Goal: Consume media (video, audio)

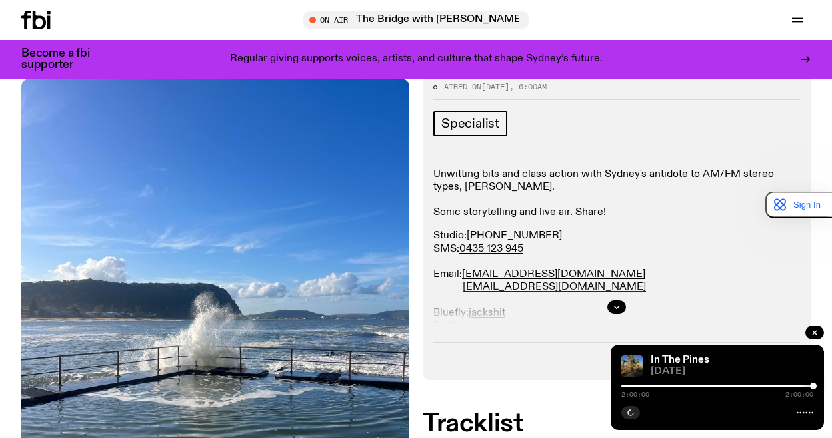
scroll to position [190, 0]
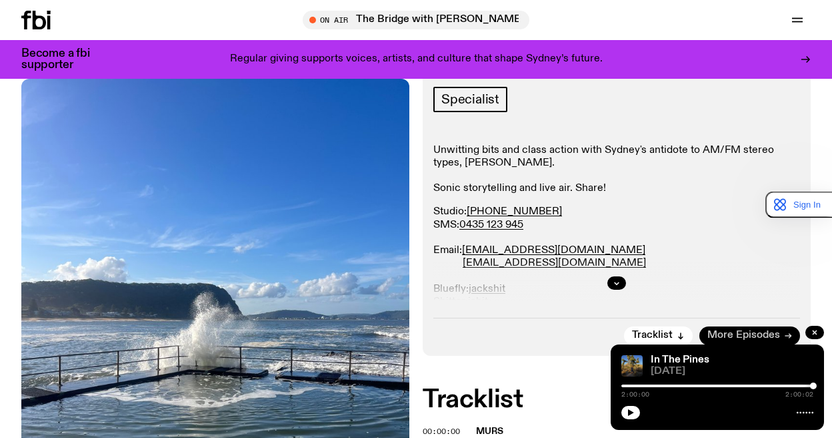
click at [786, 337] on icon at bounding box center [788, 335] width 8 height 8
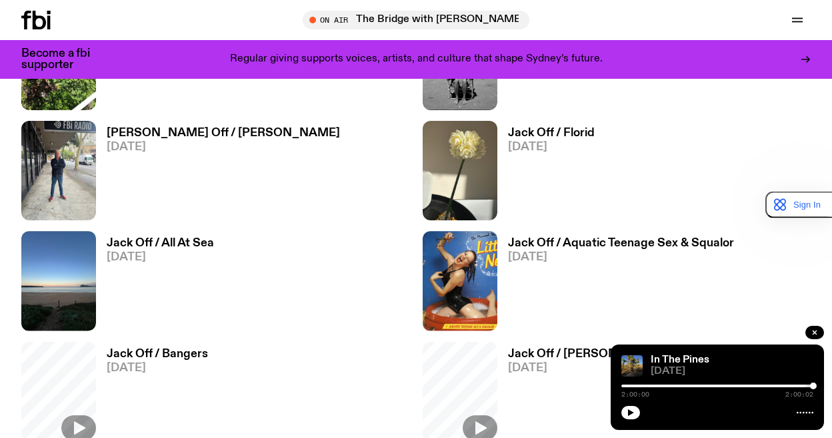
scroll to position [969, 0]
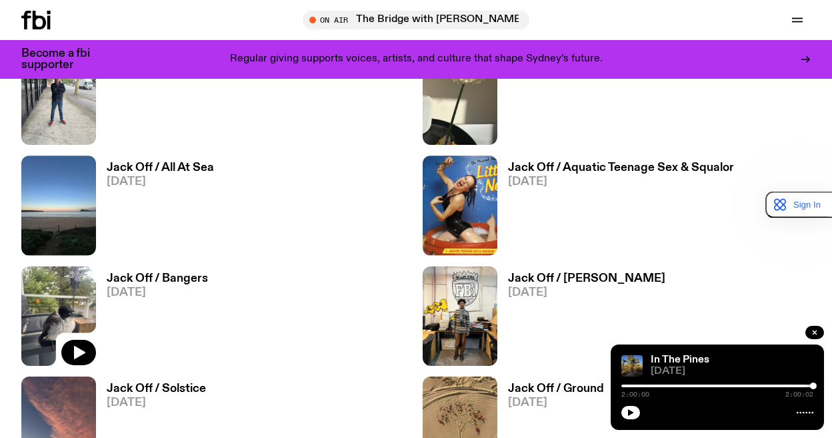
click at [74, 287] on img at bounding box center [58, 315] width 75 height 99
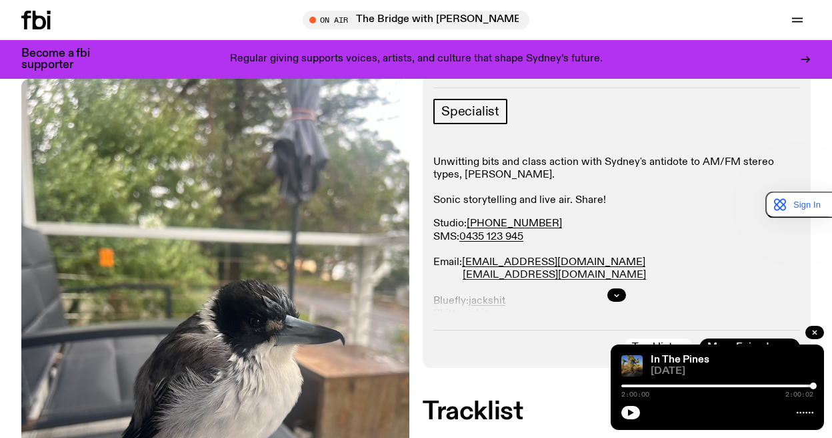
scroll to position [259, 0]
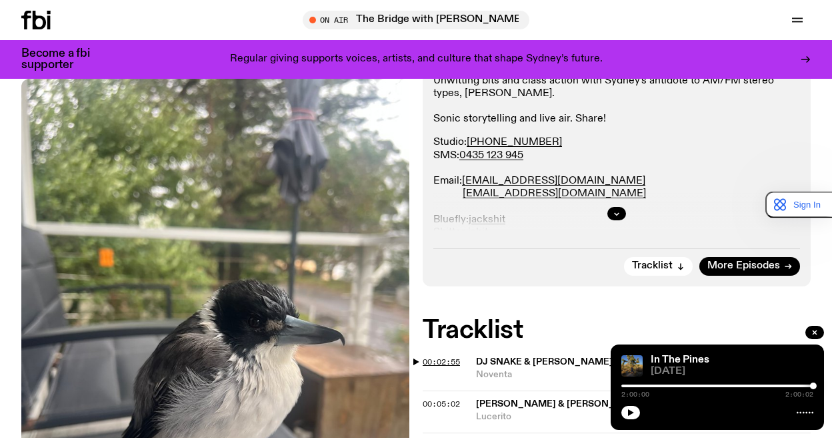
click at [447, 363] on span "00:02:55" at bounding box center [441, 361] width 37 height 11
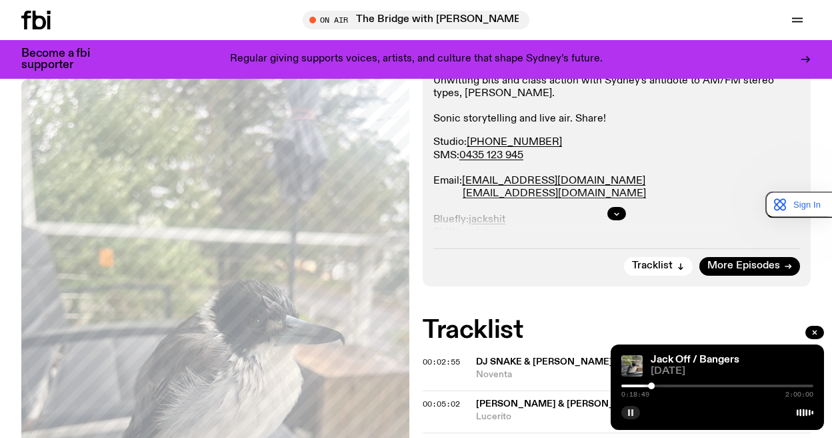
drag, startPoint x: 628, startPoint y: 412, endPoint x: 647, endPoint y: 412, distance: 18.7
click at [630, 412] on rect "button" at bounding box center [629, 412] width 2 height 7
